Goal: Information Seeking & Learning: Learn about a topic

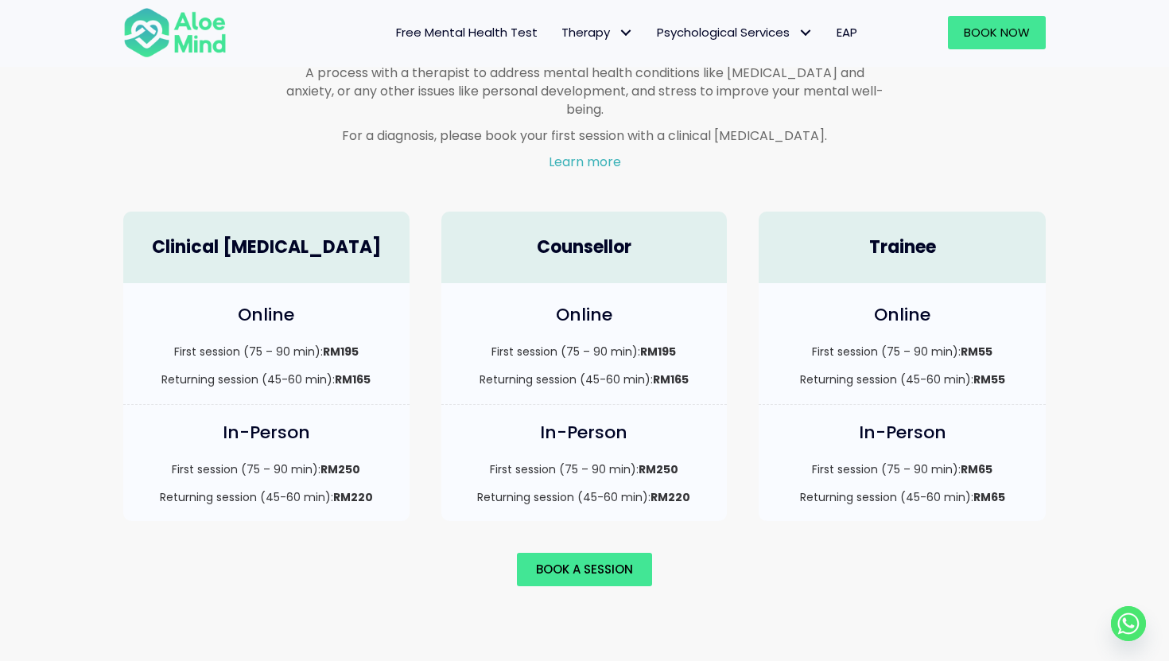
scroll to position [1041, 0]
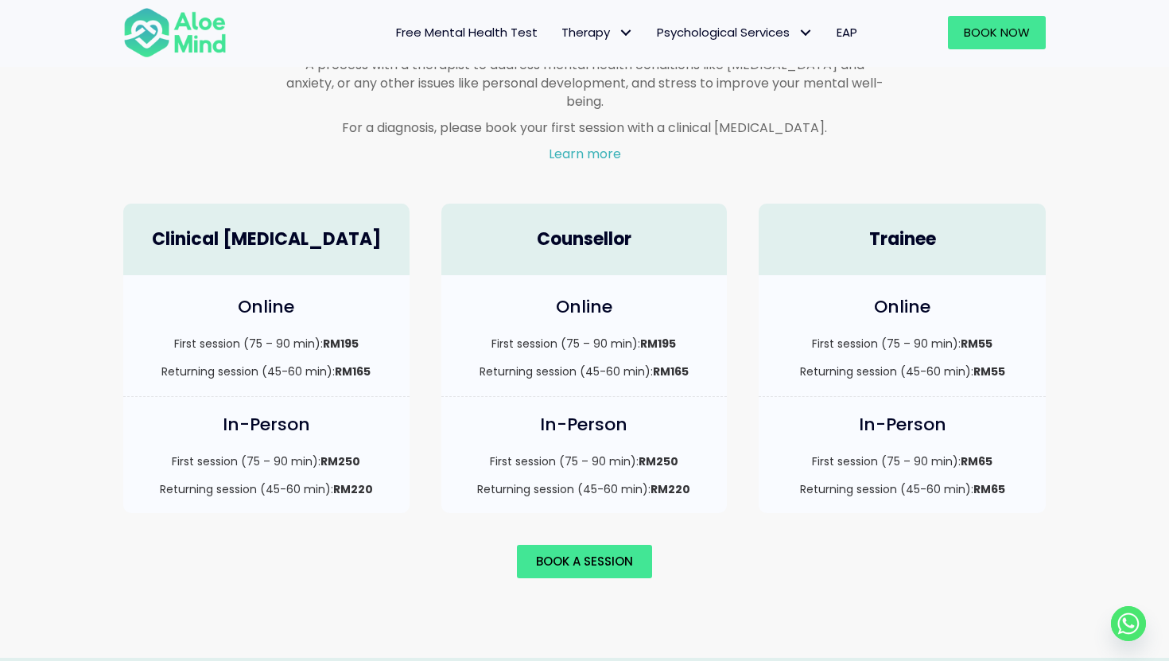
click at [662, 336] on strong "RM195" at bounding box center [658, 344] width 36 height 16
click at [986, 336] on strong "RM55" at bounding box center [977, 344] width 32 height 16
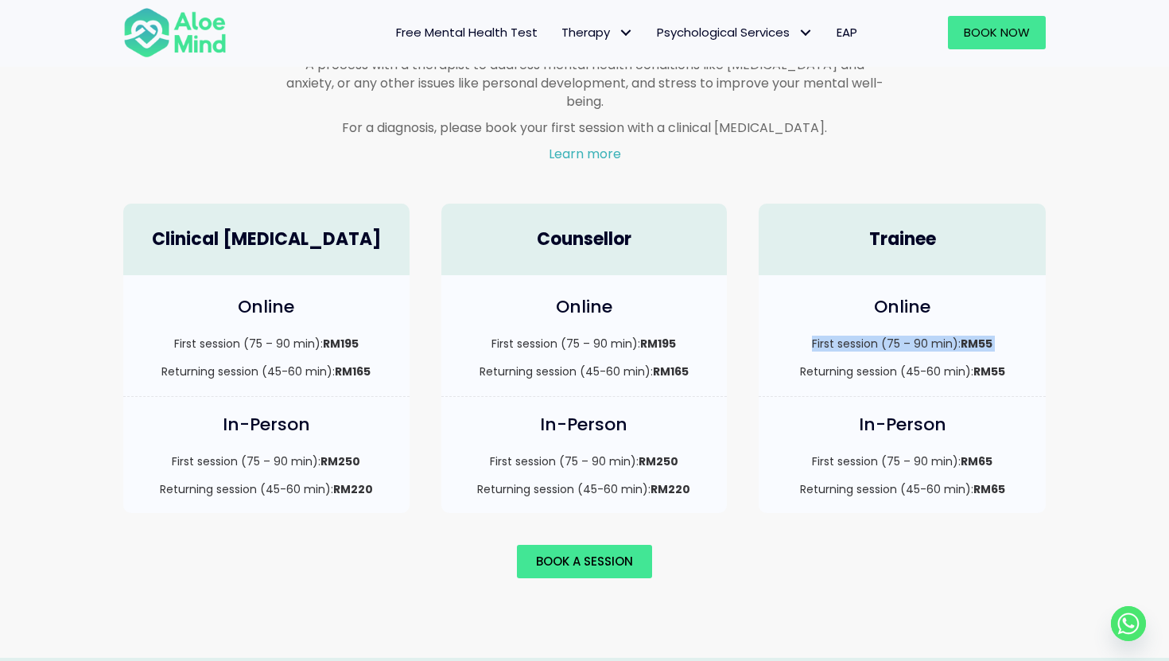
click at [986, 336] on strong "RM55" at bounding box center [977, 344] width 32 height 16
click at [987, 363] on div "Online First session (75 – 90 min): RM55 Returning session (45-60 min): RM55" at bounding box center [902, 335] width 287 height 121
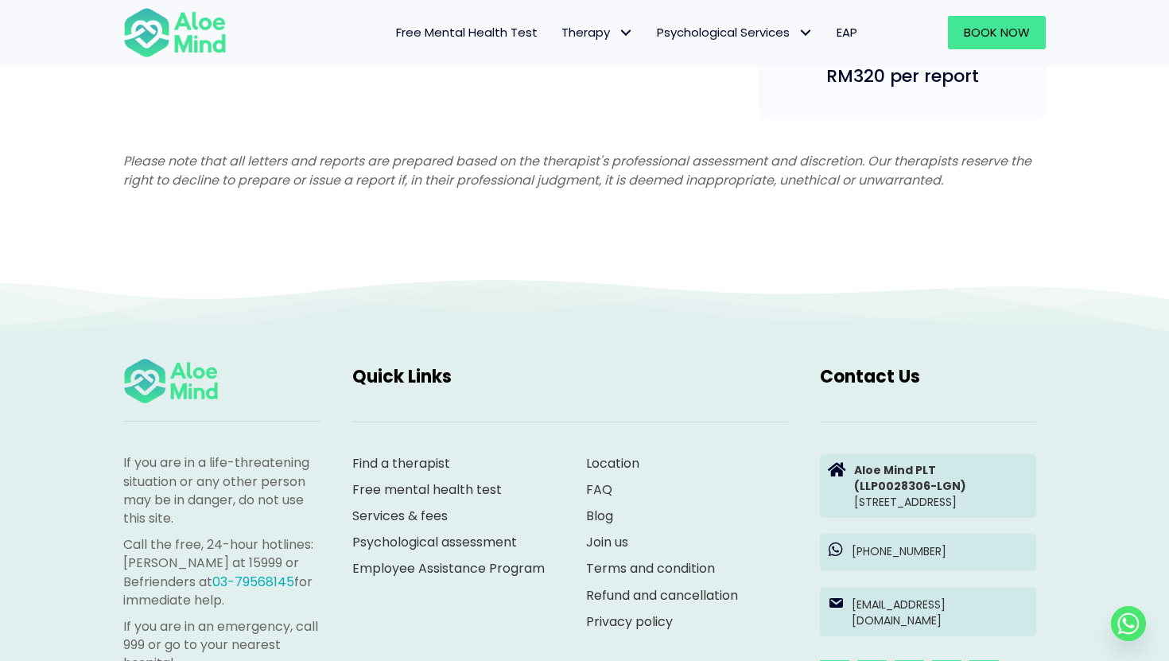
scroll to position [4345, 0]
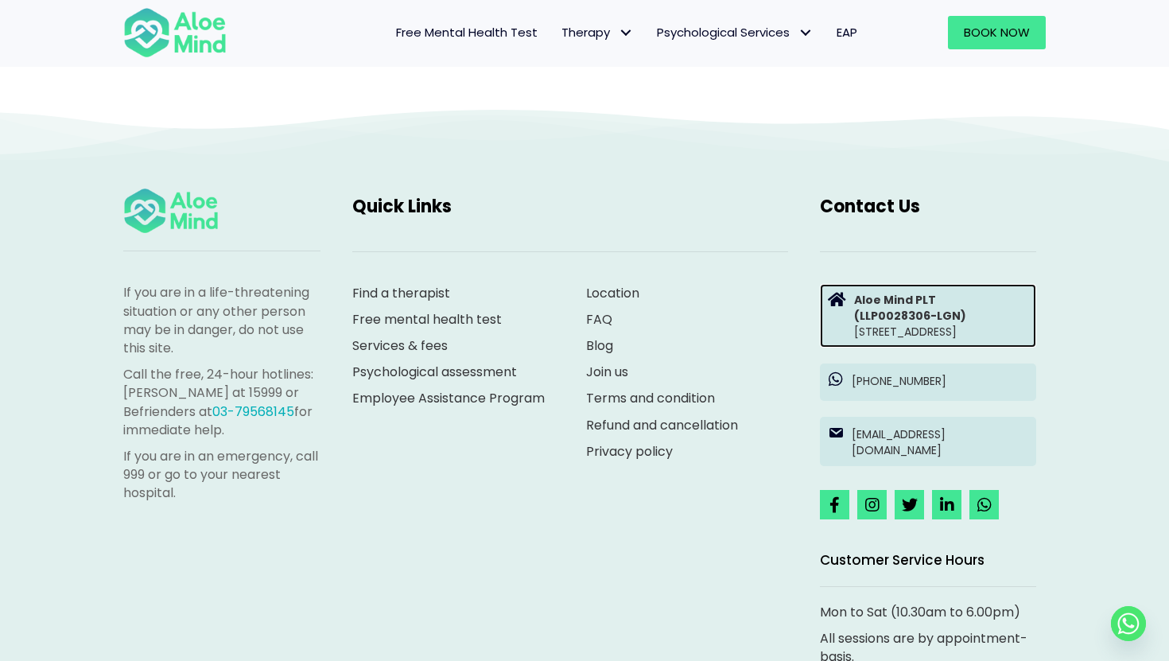
click at [914, 302] on strong "Aloe Mind PLT" at bounding box center [895, 300] width 82 height 16
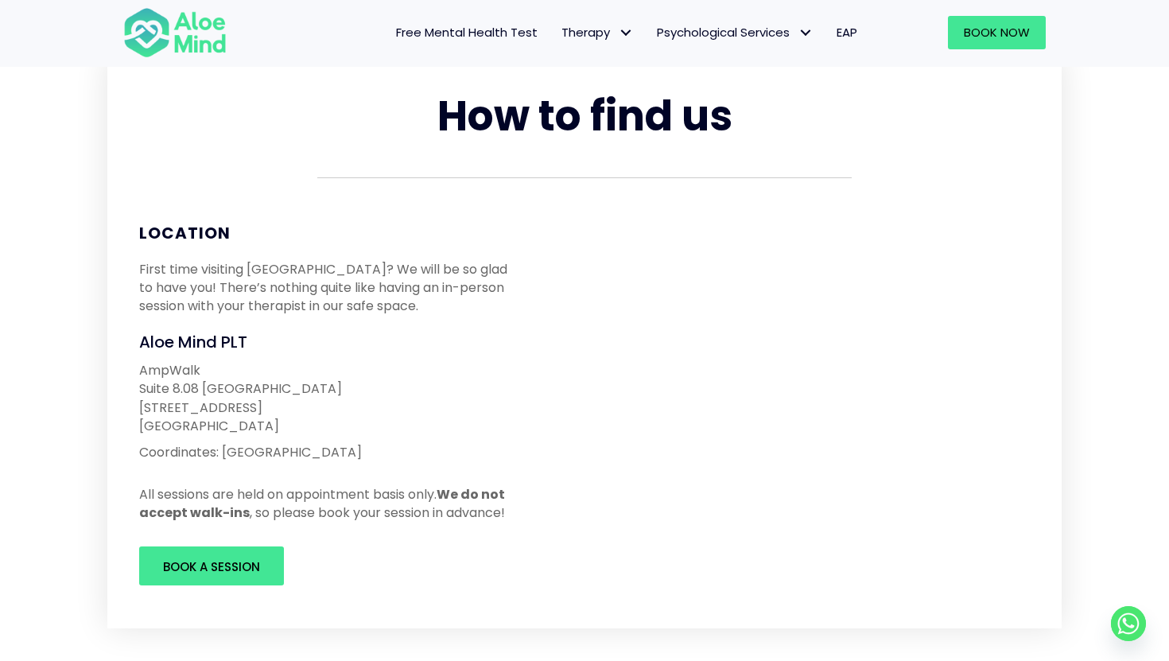
scroll to position [137, 0]
